Goal: Information Seeking & Learning: Learn about a topic

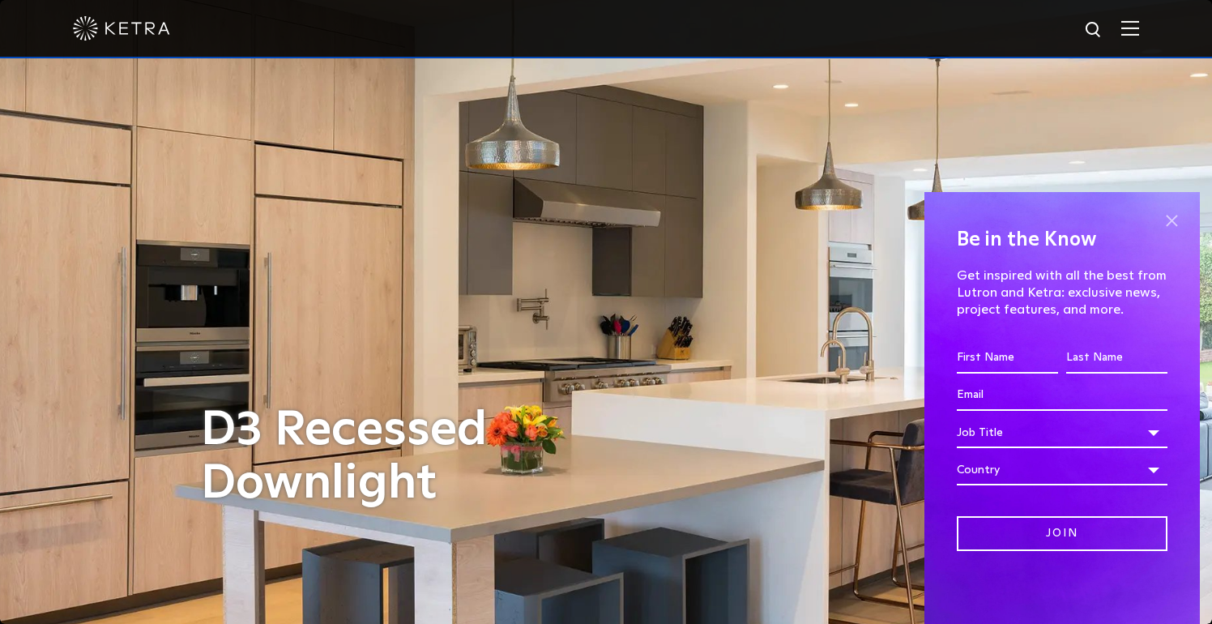
click at [1175, 219] on span at bounding box center [1171, 220] width 24 height 24
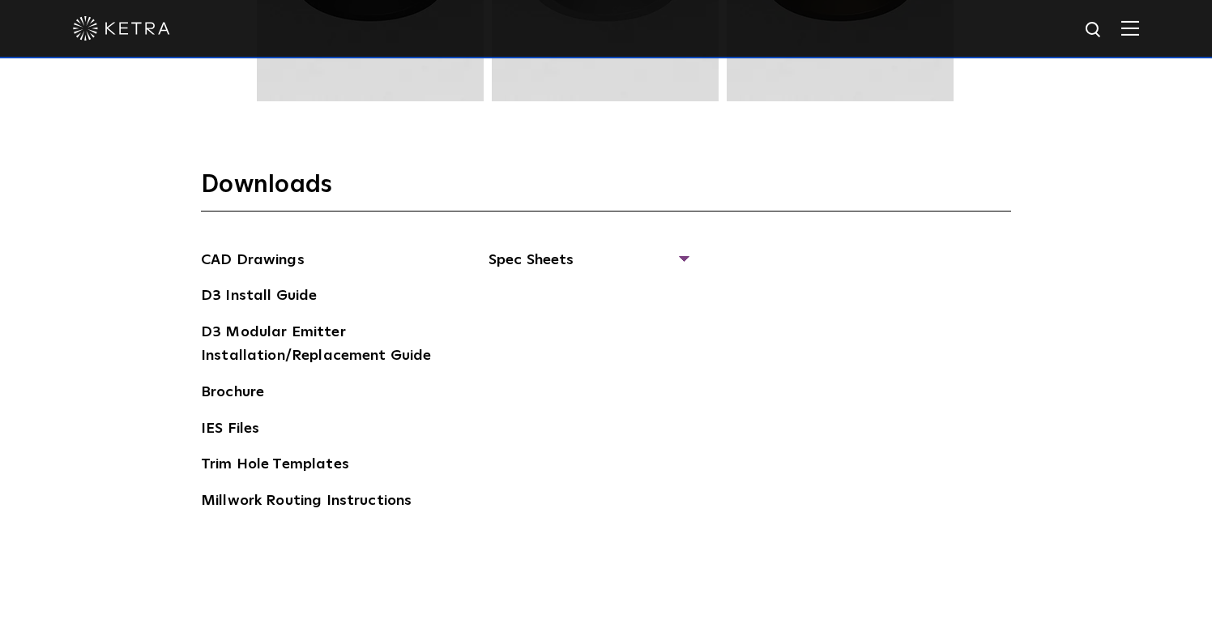
scroll to position [2410, 0]
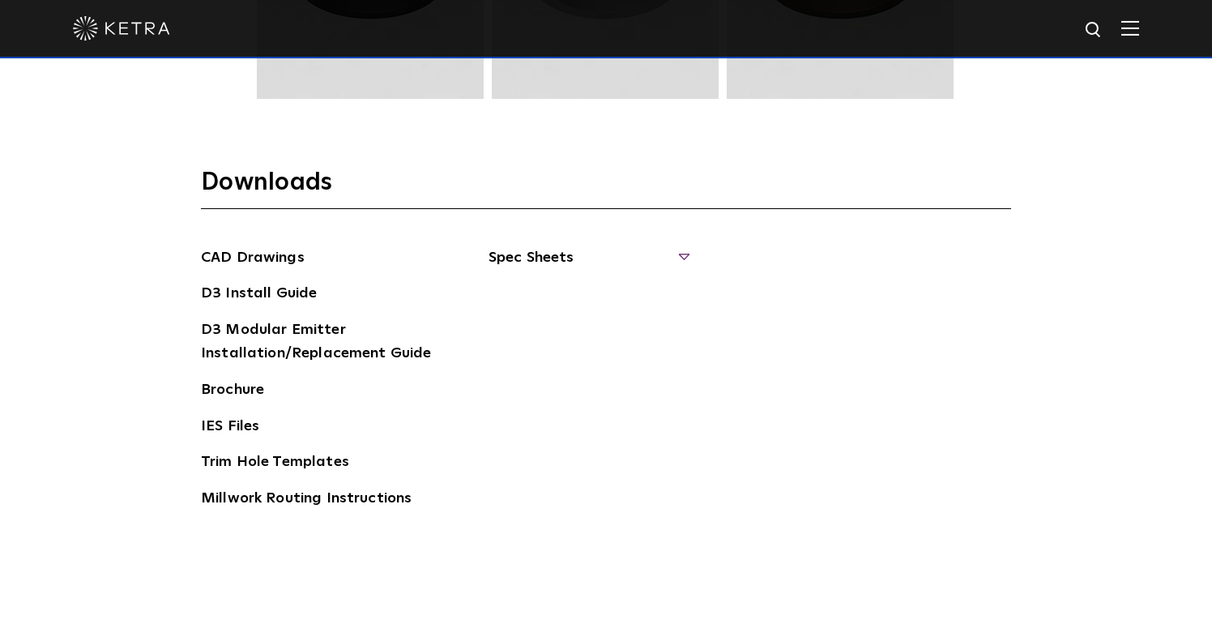
click at [530, 265] on span "Spec Sheets" at bounding box center [587, 264] width 198 height 36
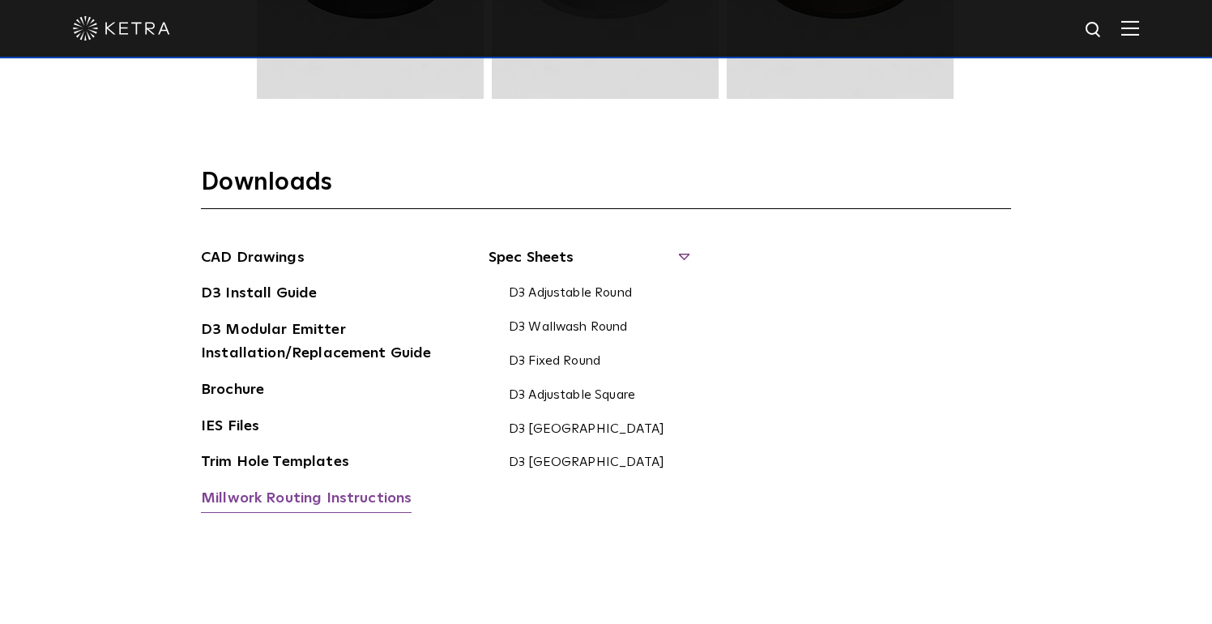
click at [331, 496] on link "Millwork Routing Instructions" at bounding box center [306, 500] width 211 height 26
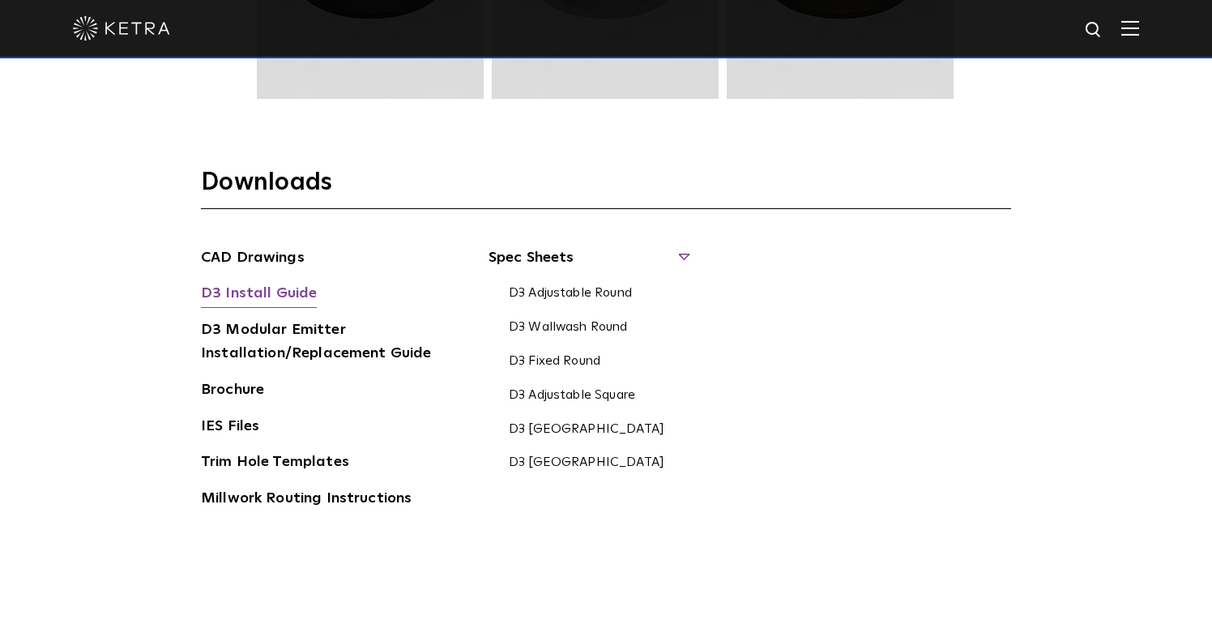
click at [235, 293] on link "D3 Install Guide" at bounding box center [259, 295] width 116 height 26
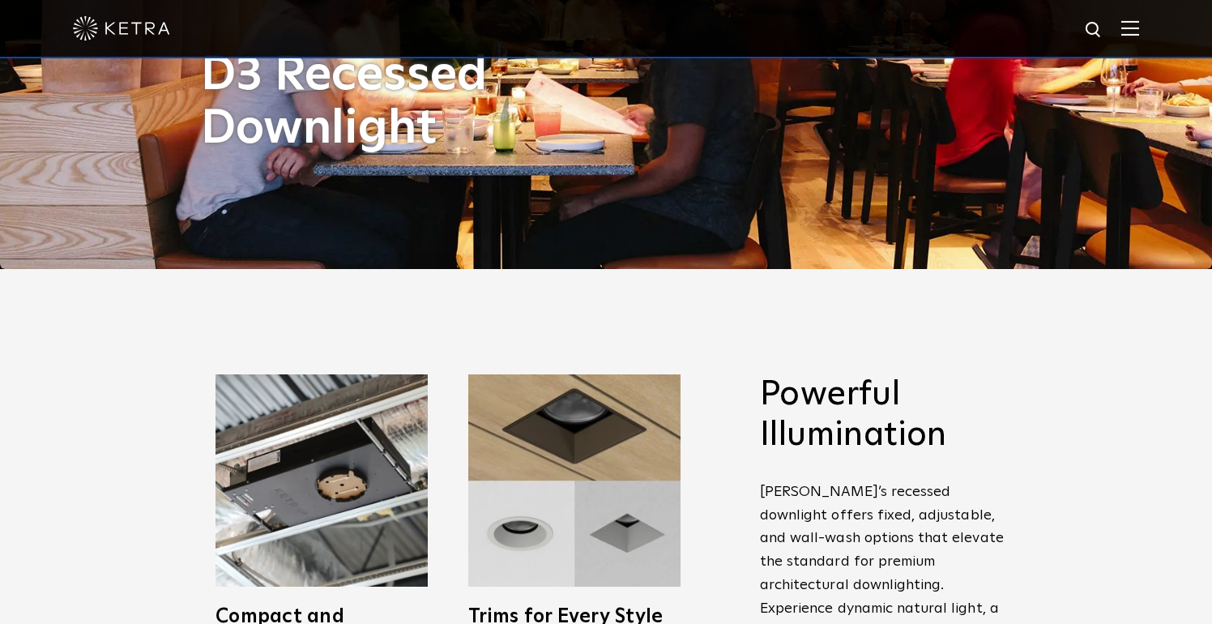
scroll to position [0, 0]
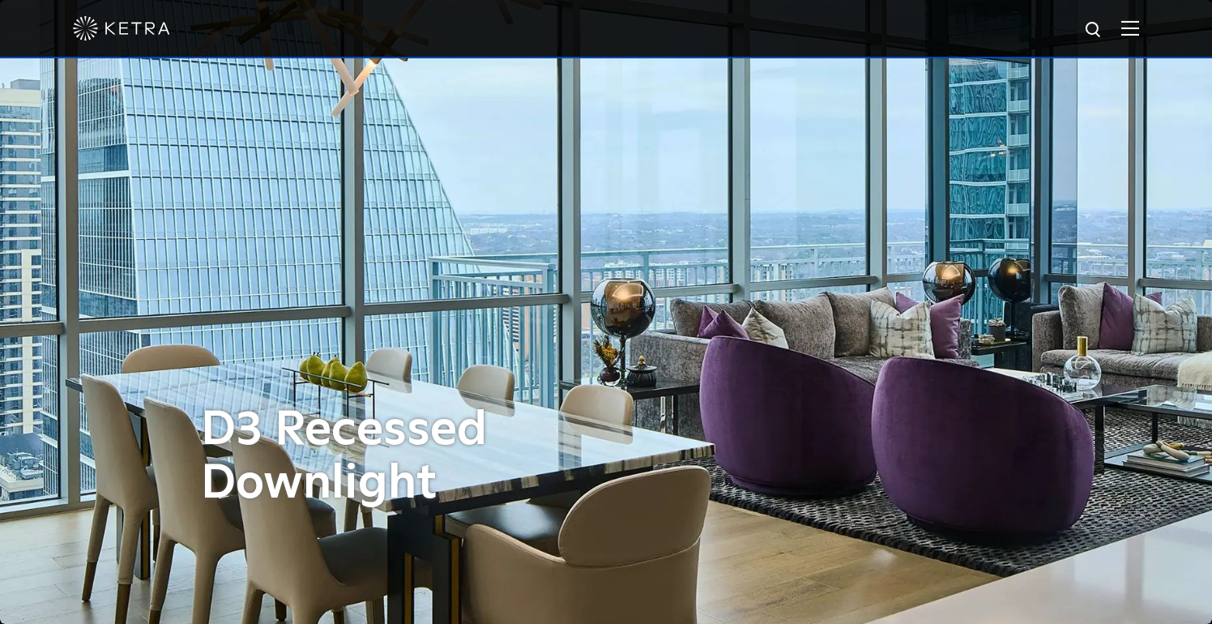
click at [128, 33] on img at bounding box center [121, 28] width 97 height 24
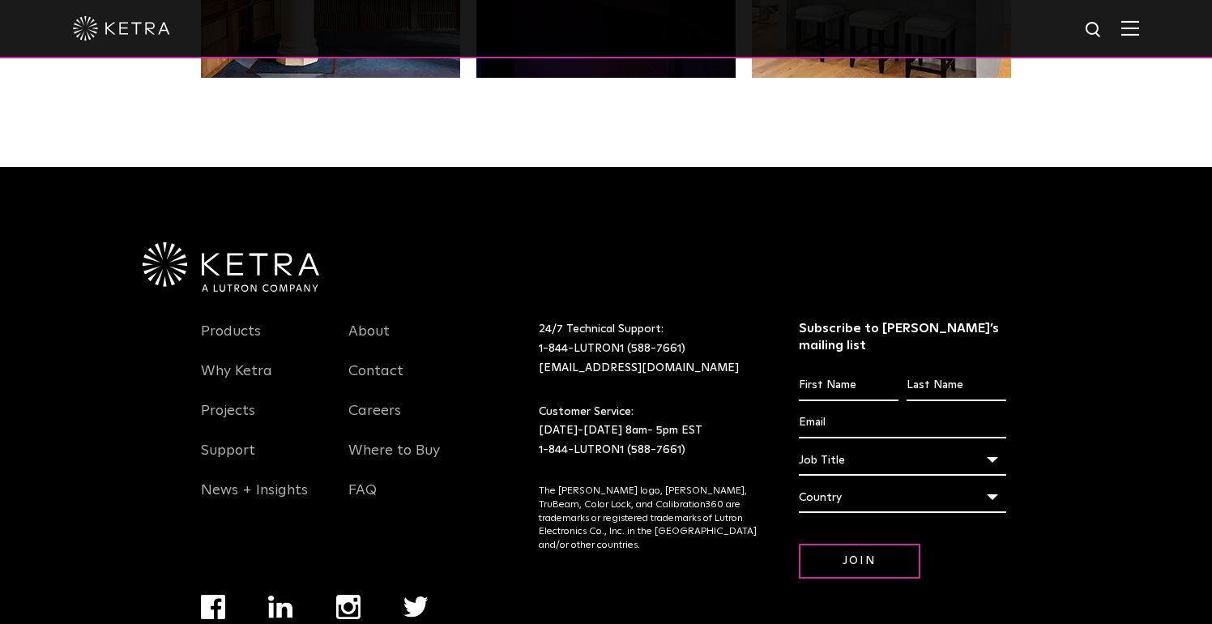
scroll to position [3397, 0]
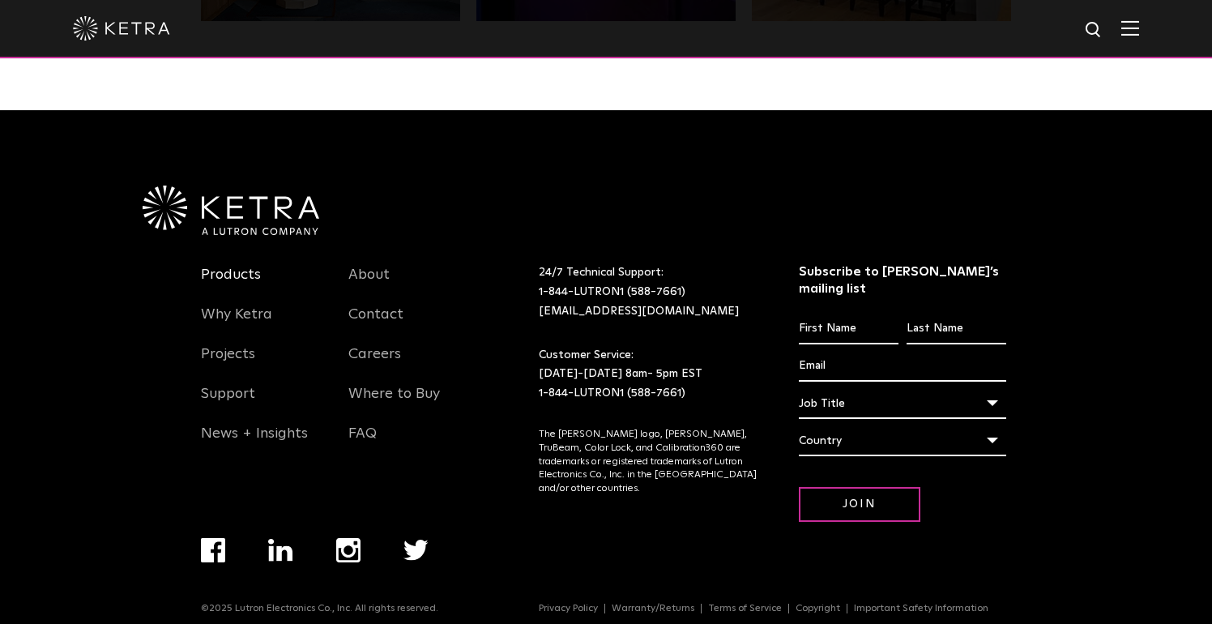
click at [225, 270] on link "Products" at bounding box center [231, 284] width 60 height 37
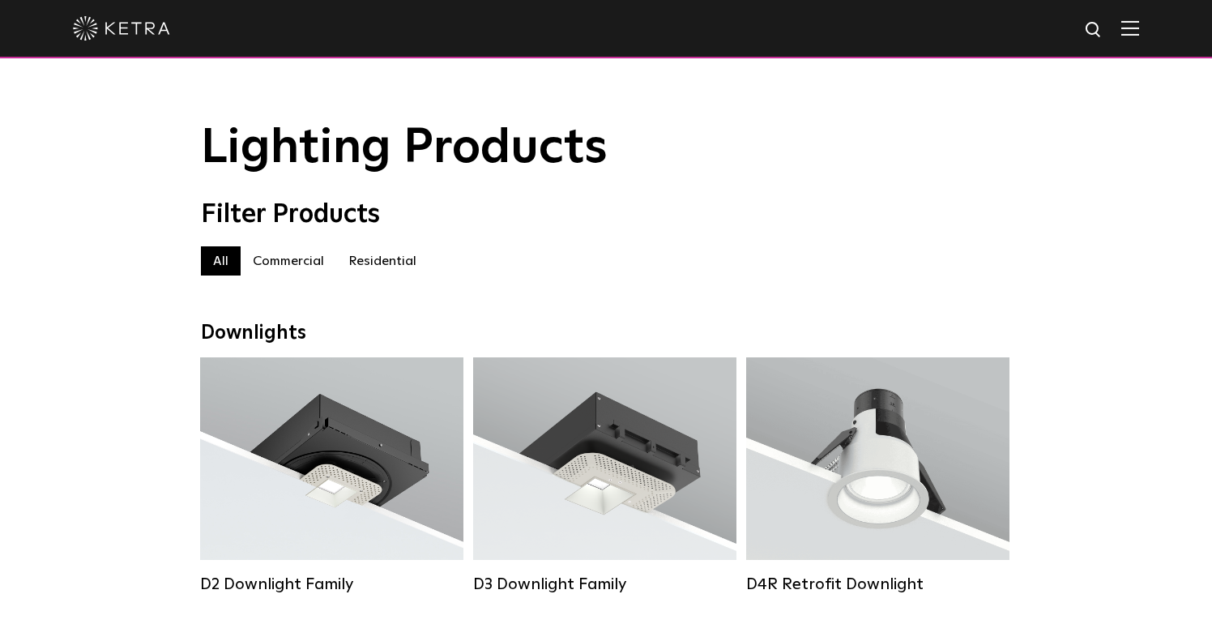
click at [378, 253] on label "Residential" at bounding box center [382, 260] width 92 height 29
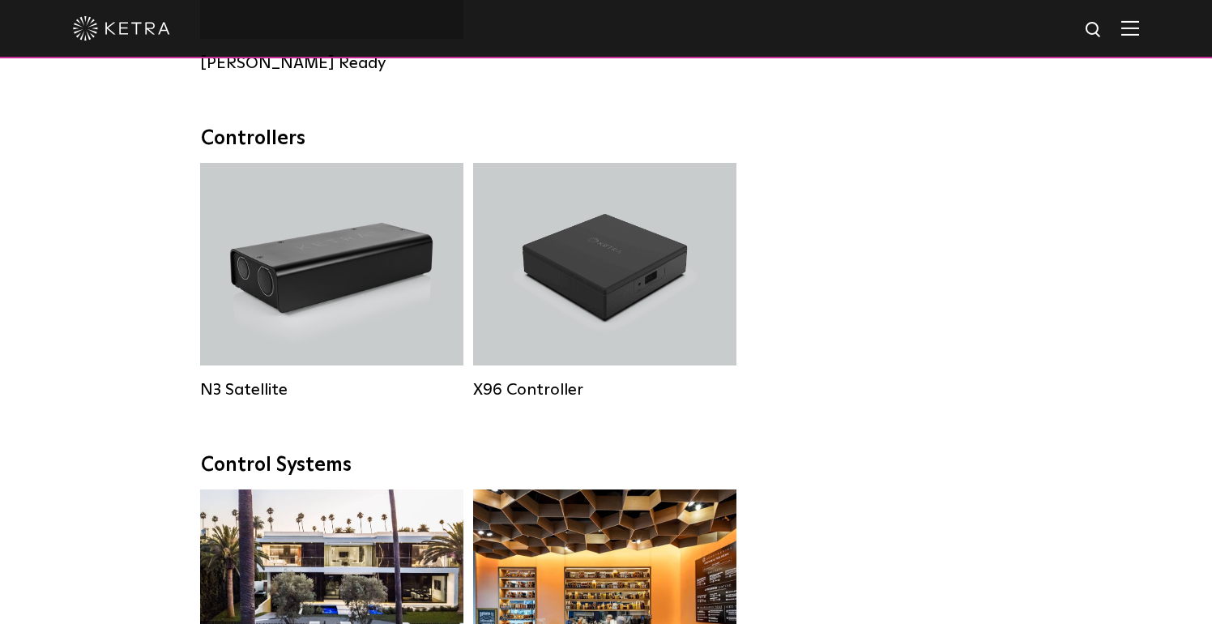
scroll to position [1727, 0]
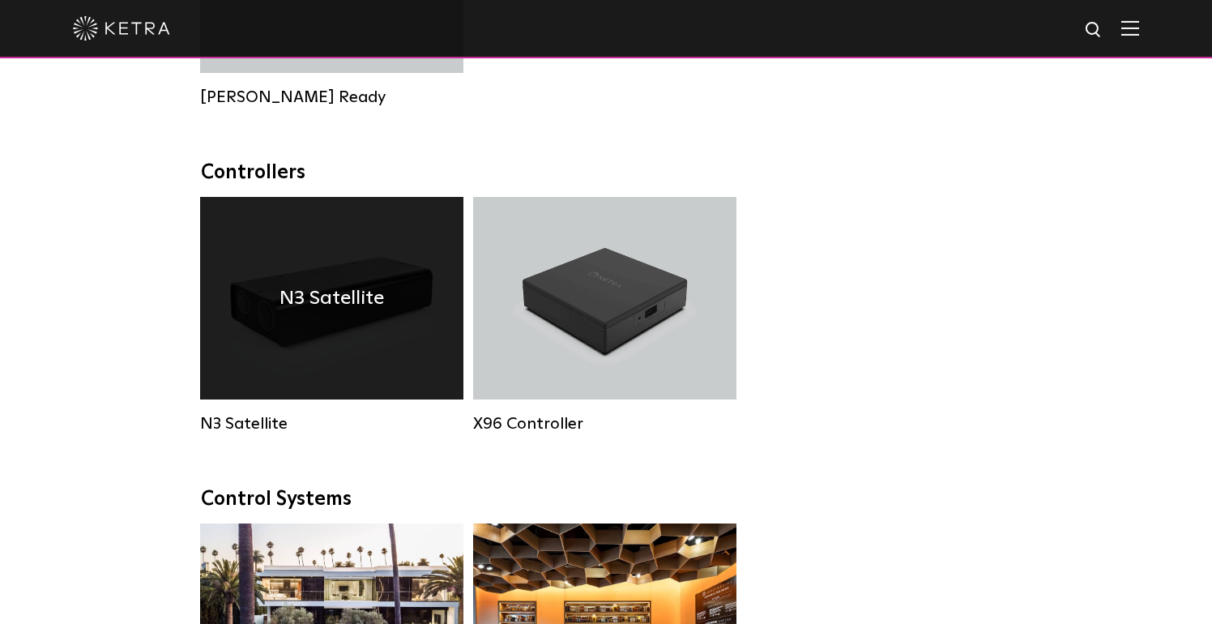
click at [354, 249] on div "N3 Satellite" at bounding box center [331, 298] width 263 height 202
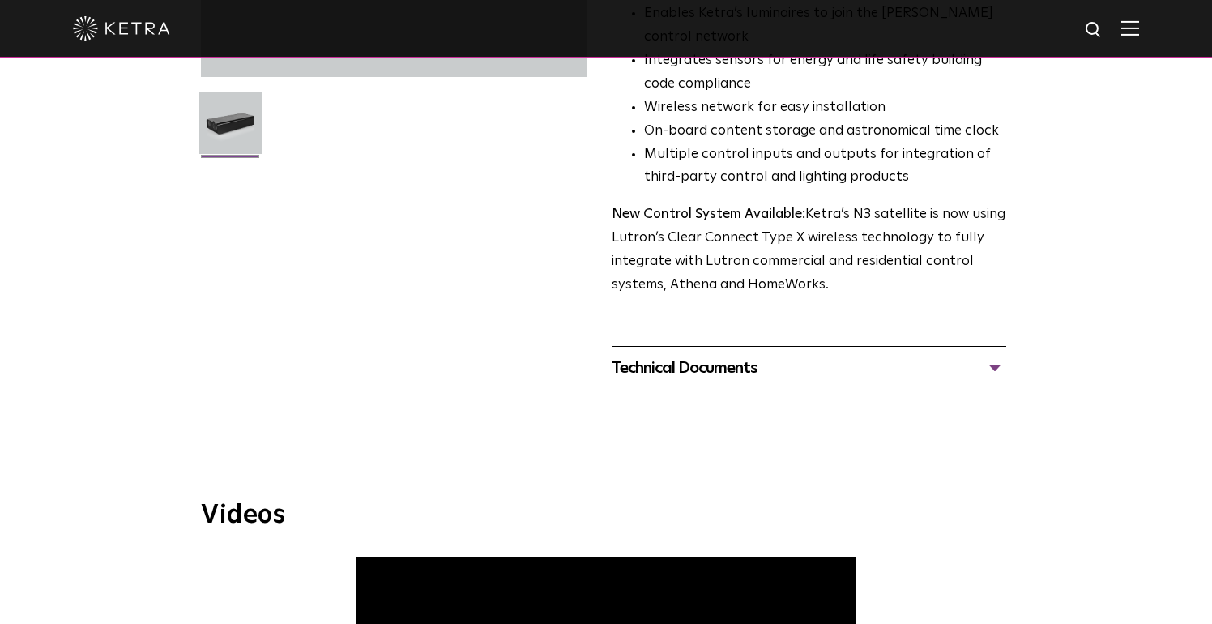
scroll to position [558, 0]
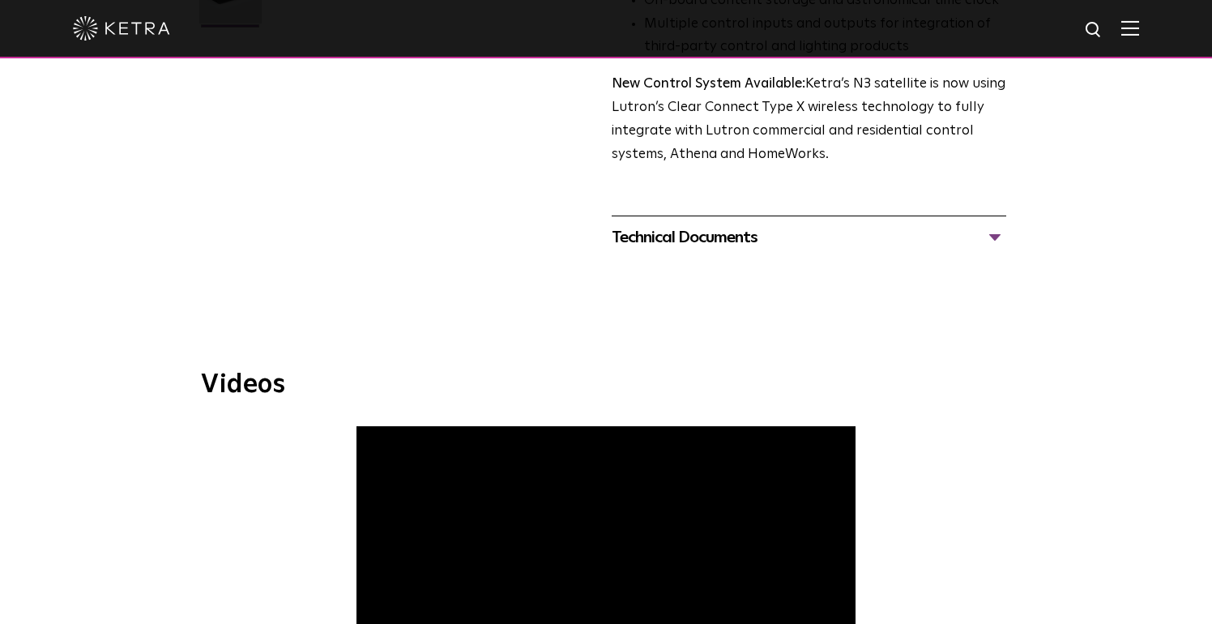
click at [702, 230] on div "Technical Documents" at bounding box center [808, 237] width 394 height 26
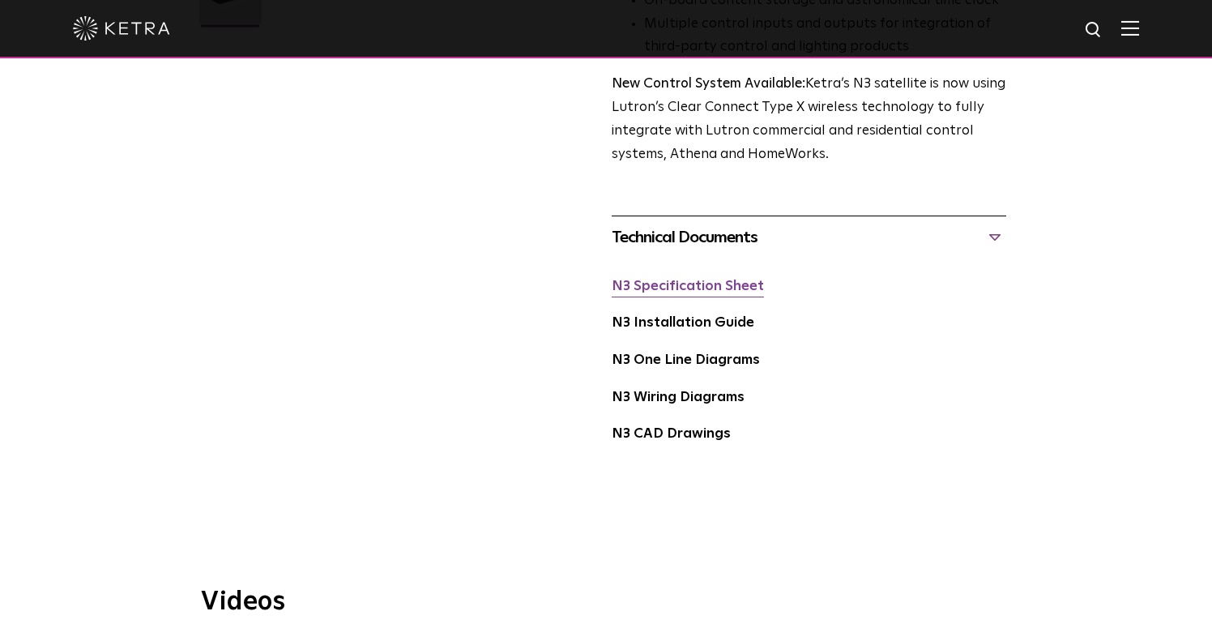
click at [679, 283] on link "N3 Specification Sheet" at bounding box center [687, 286] width 152 height 14
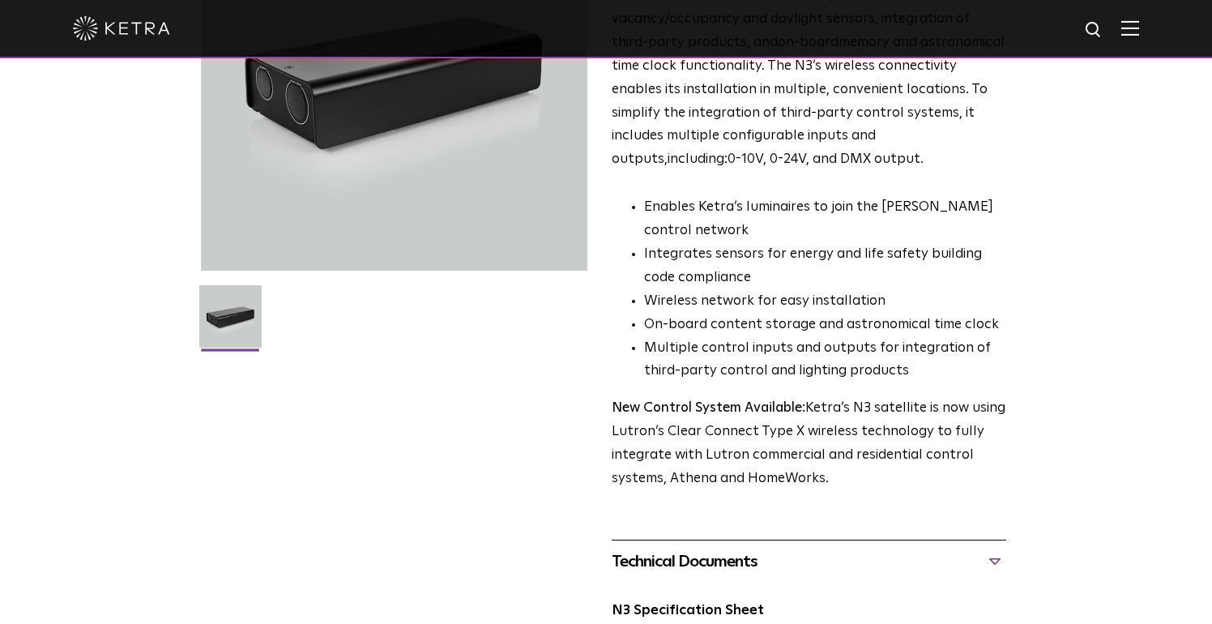
scroll to position [0, 0]
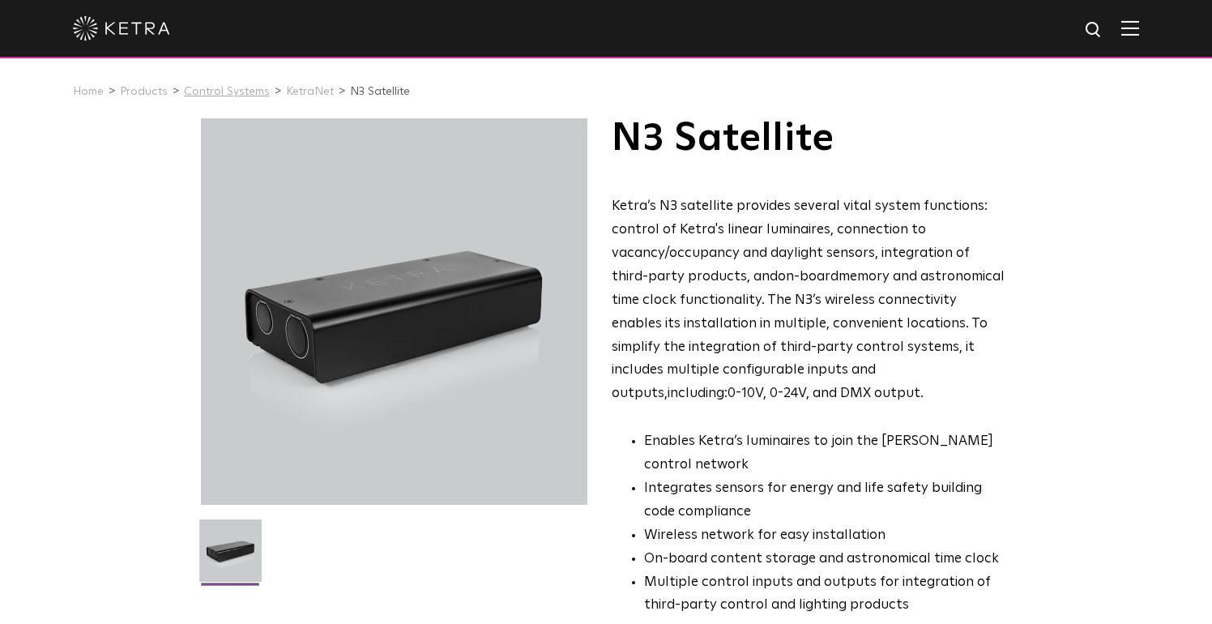
click at [237, 93] on link "Control Systems" at bounding box center [227, 91] width 86 height 11
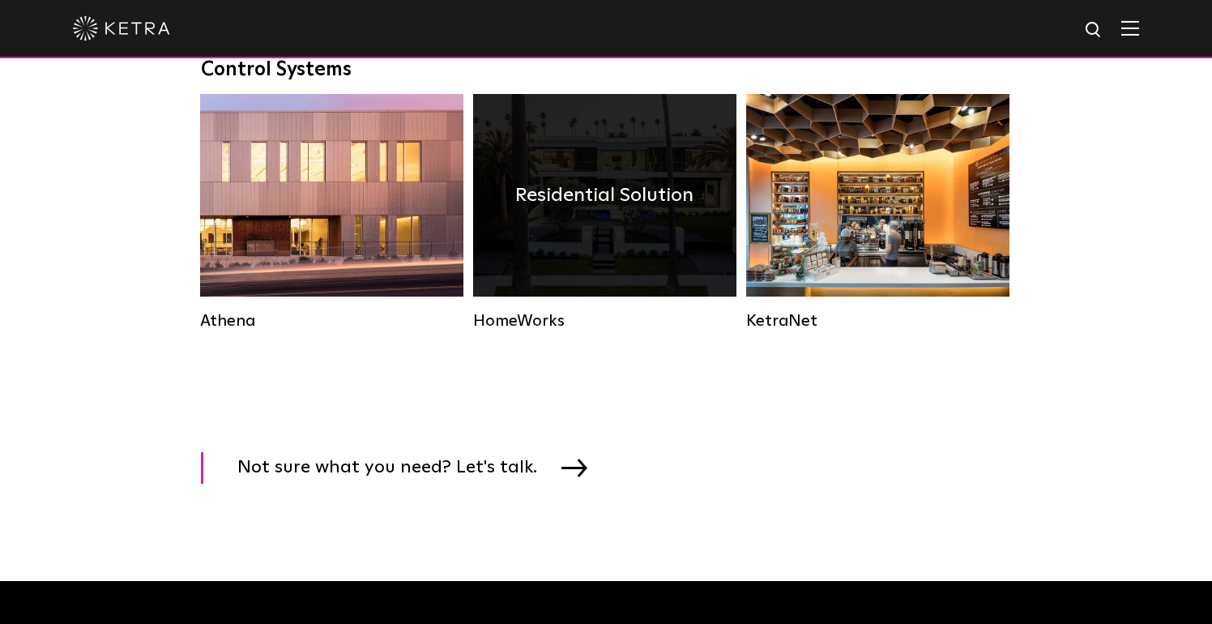
click at [523, 337] on div "HomeWorks Residential Solution" at bounding box center [604, 224] width 273 height 261
click at [536, 327] on div "HomeWorks" at bounding box center [604, 320] width 263 height 19
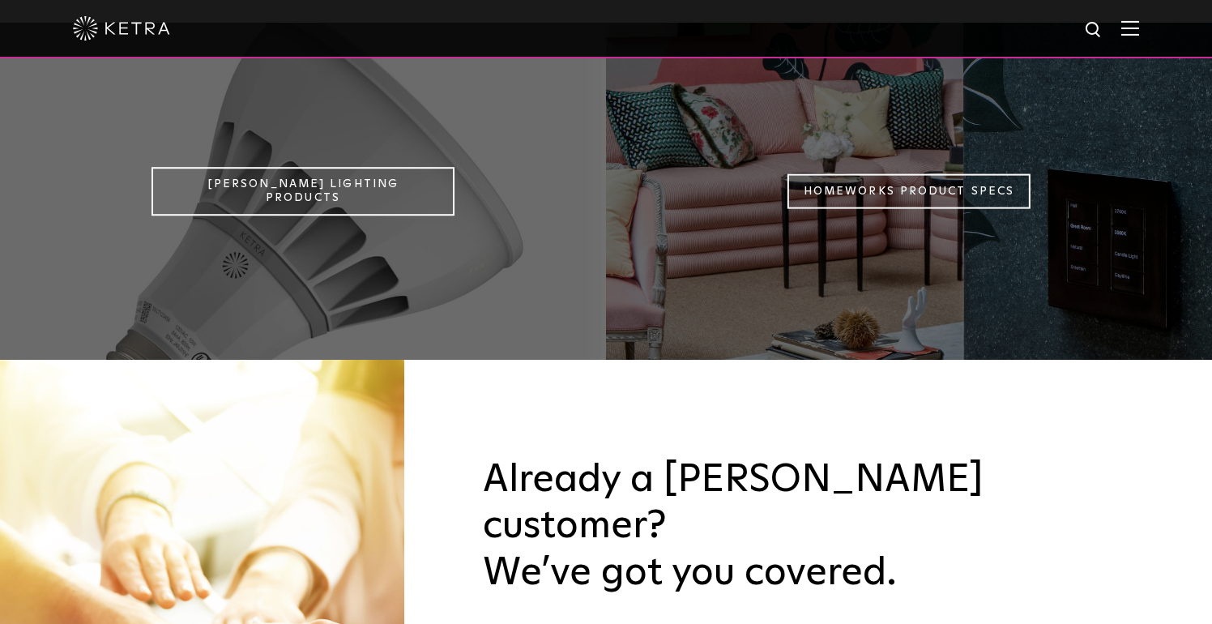
scroll to position [1407, 0]
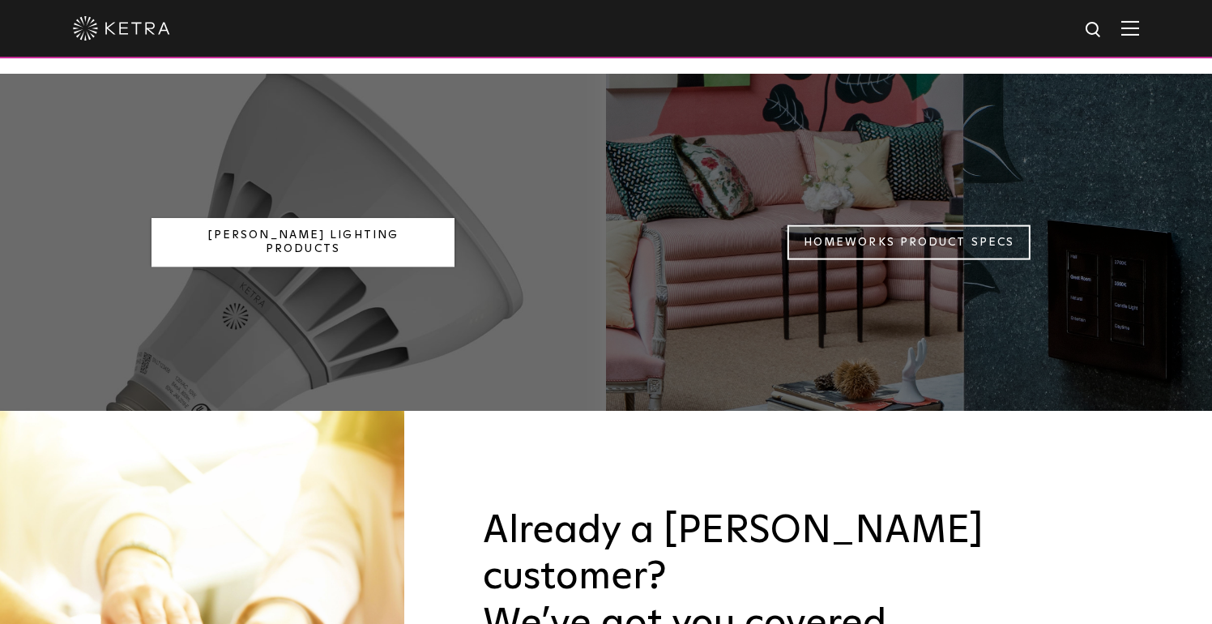
click at [305, 218] on link "Ketra Lighting Products" at bounding box center [302, 242] width 303 height 49
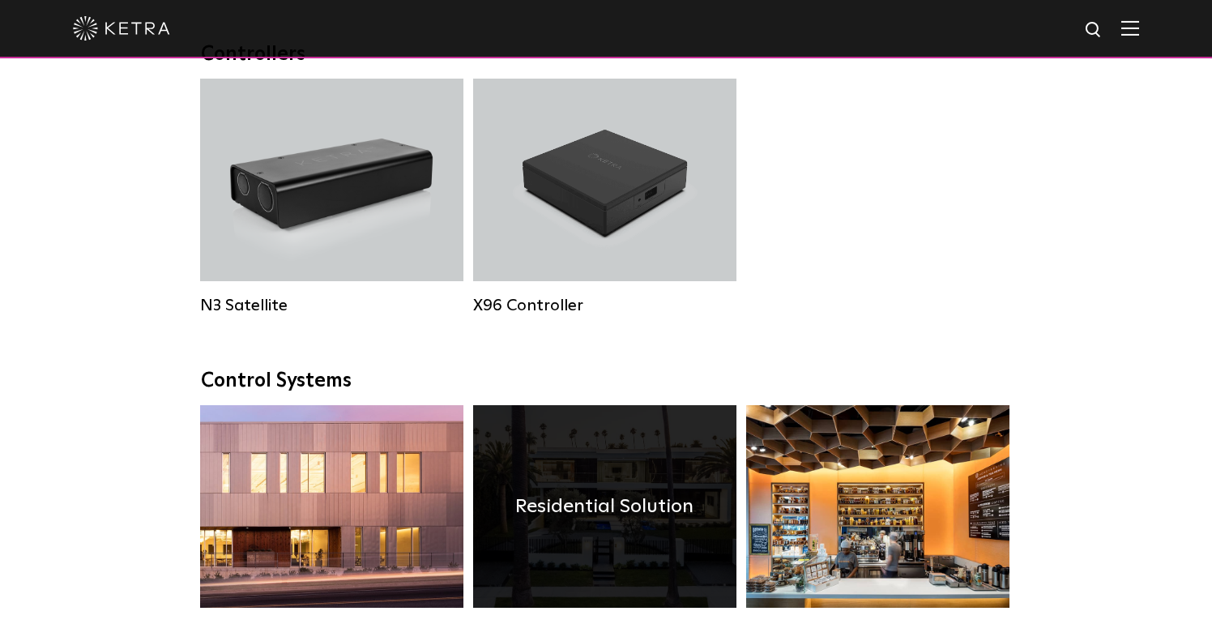
scroll to position [2058, 0]
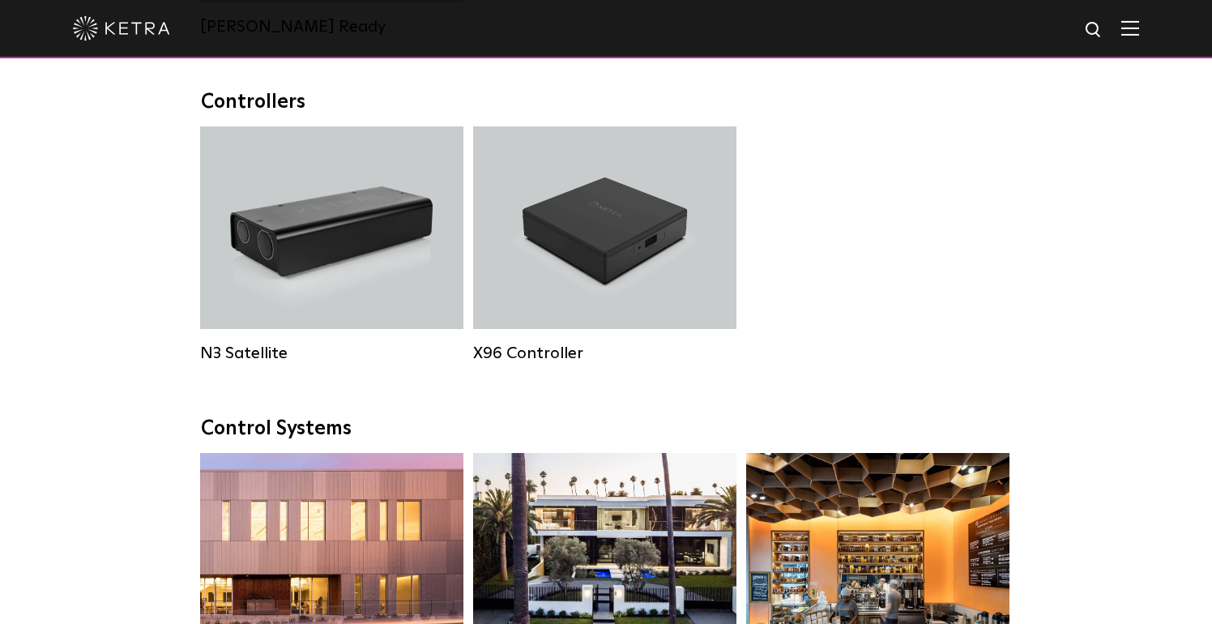
click at [871, 239] on div "N3 Satellite N3 Satellite X96 Controller X96 Controller" at bounding box center [606, 256] width 822 height 261
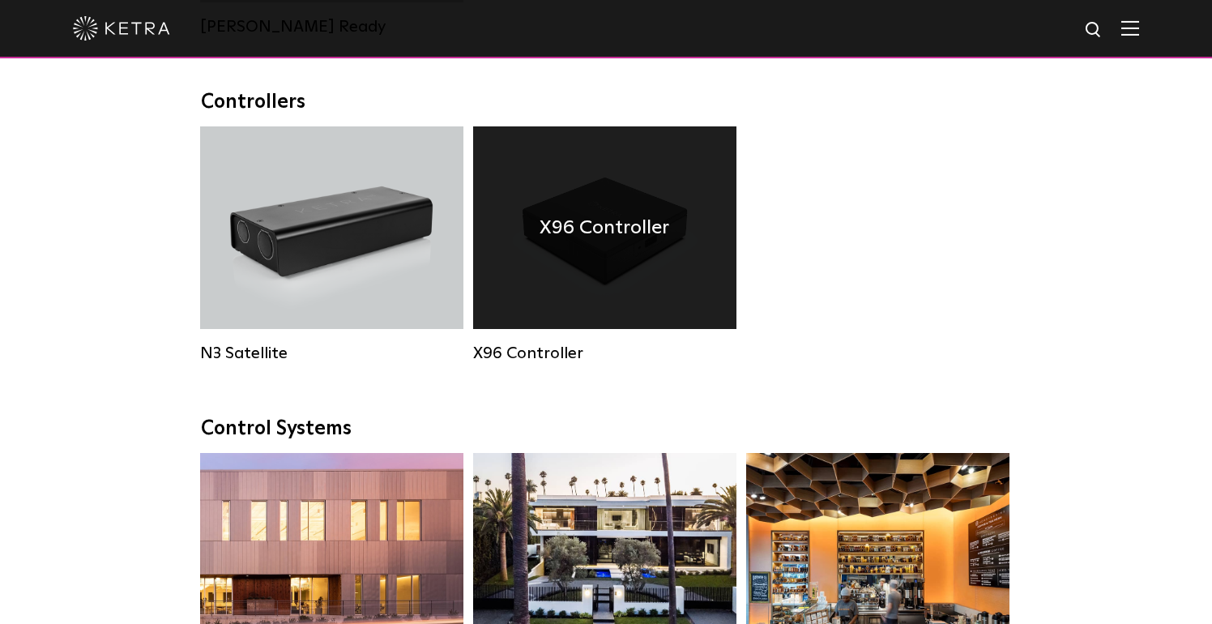
click at [594, 217] on h4 "X96 Controller" at bounding box center [604, 227] width 130 height 31
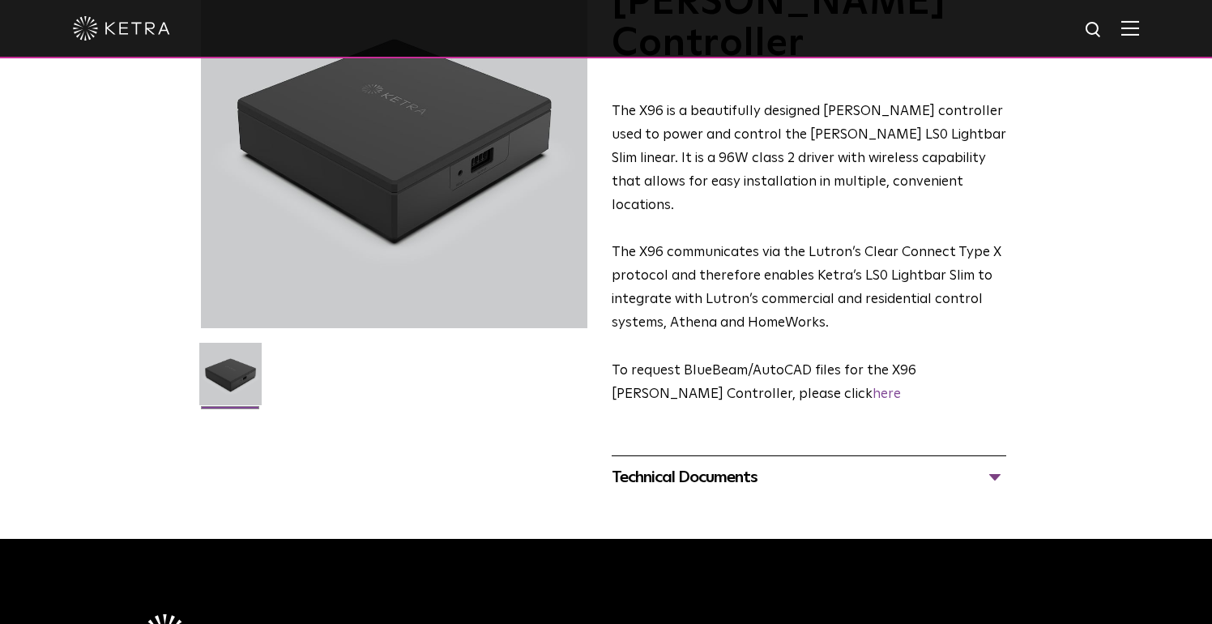
scroll to position [262, 0]
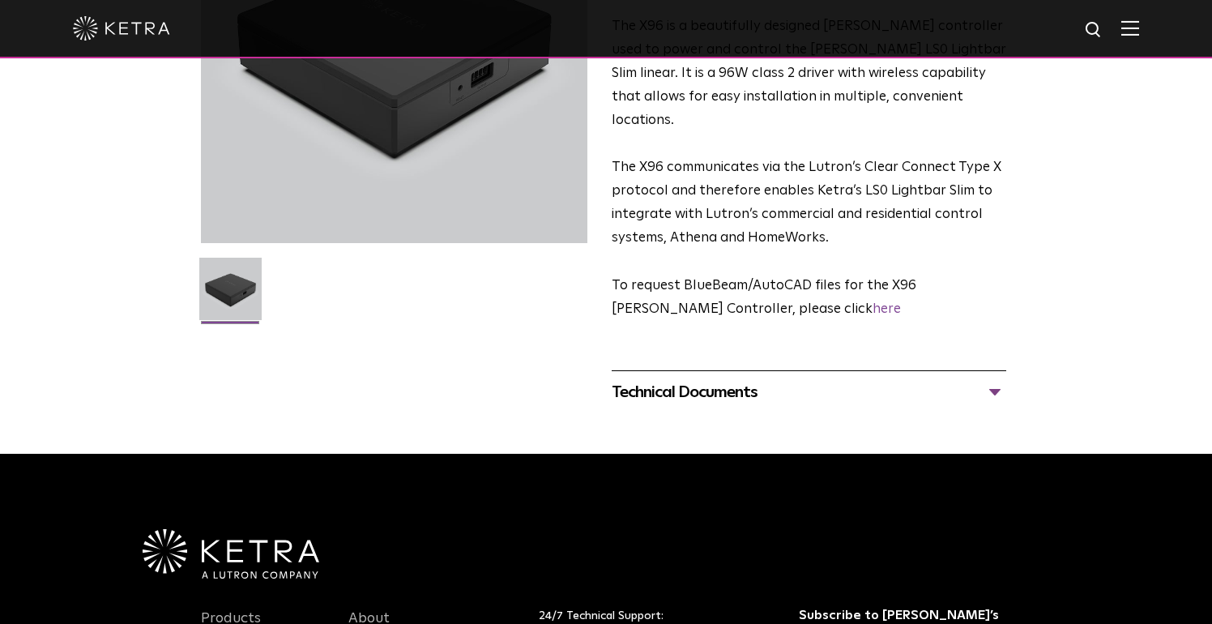
click at [695, 379] on div "Technical Documents" at bounding box center [808, 392] width 394 height 26
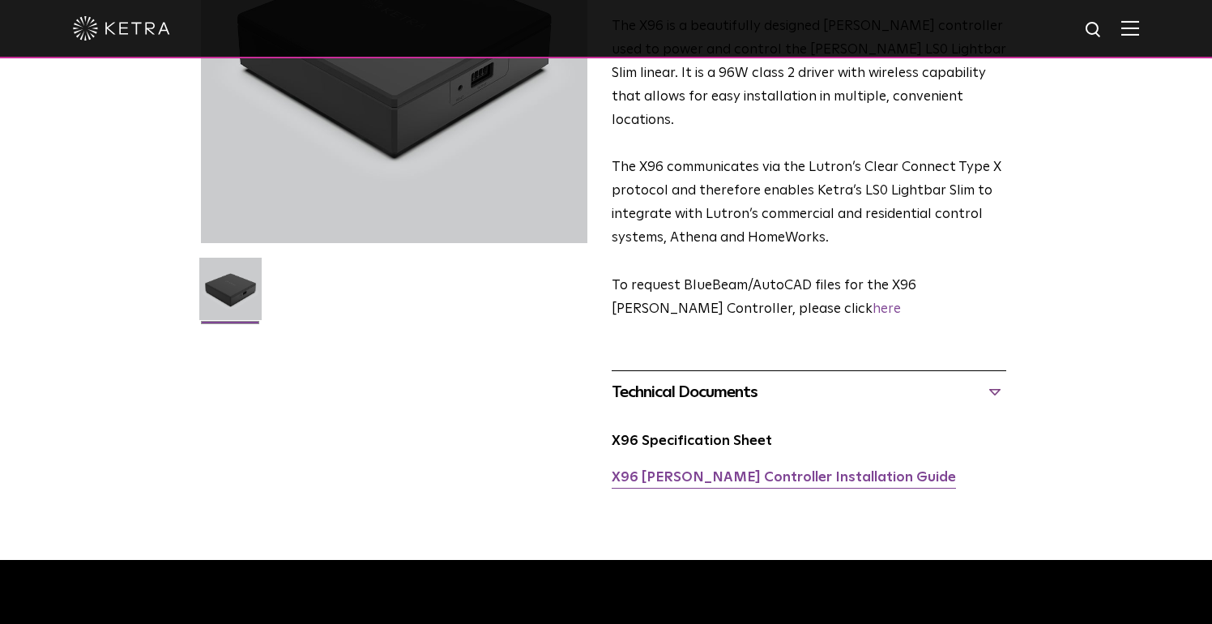
click at [712, 471] on link "X96 [PERSON_NAME] Controller Installation Guide" at bounding box center [783, 478] width 344 height 14
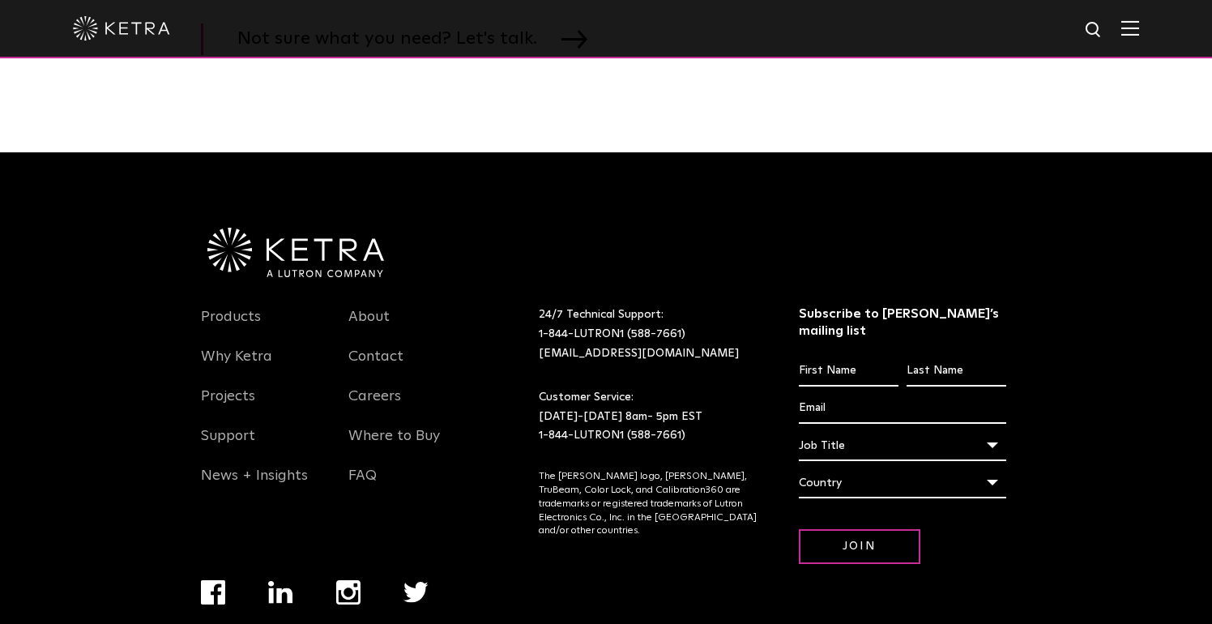
scroll to position [2058, 0]
